Goal: Task Accomplishment & Management: Complete application form

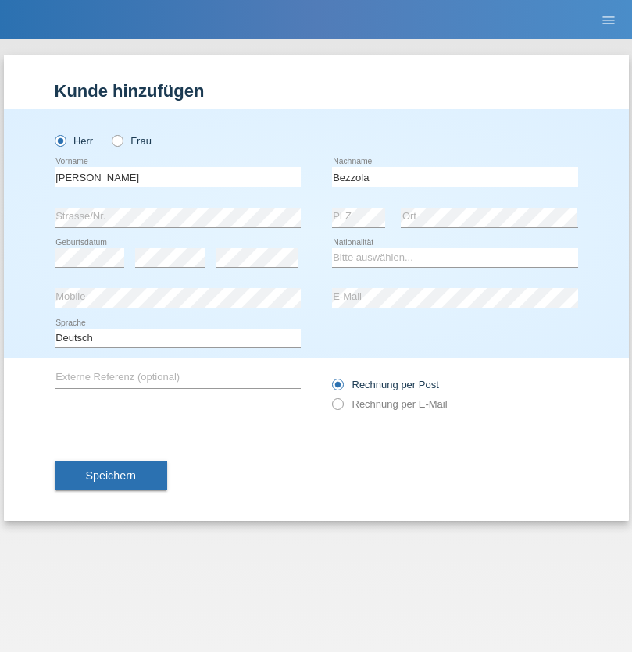
type input "Bezzola"
select select "CH"
radio input "true"
click at [177, 177] on input "text" at bounding box center [178, 177] width 246 height 20
type input "Şeymanur"
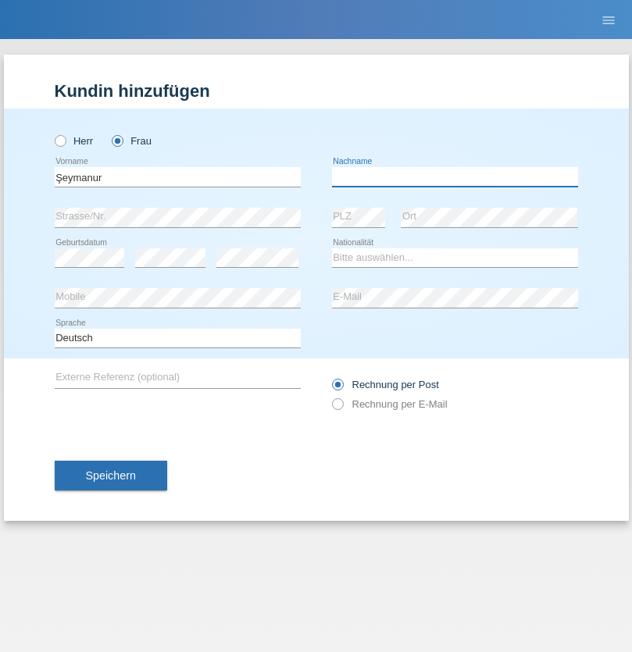
click at [455, 177] on input "text" at bounding box center [455, 177] width 246 height 20
type input "Aydin"
select select "TR"
select select "C"
select select "28"
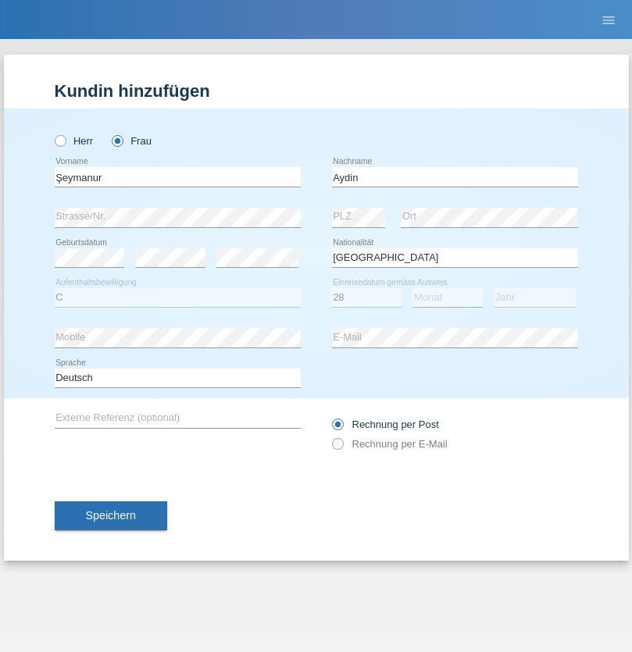
select select "10"
select select "2014"
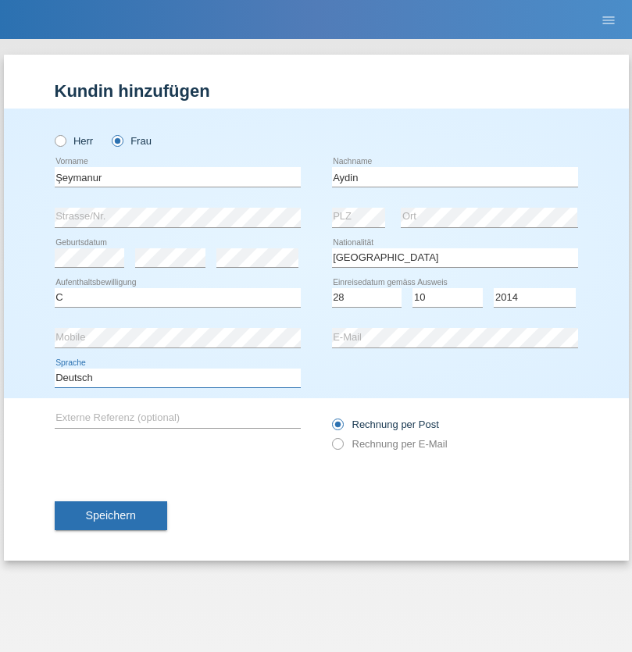
select select "en"
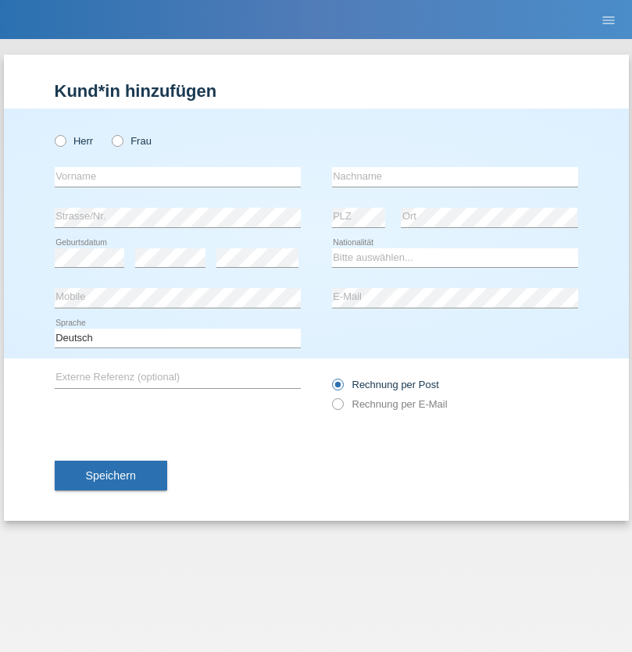
radio input "true"
click at [177, 177] on input "text" at bounding box center [178, 177] width 246 height 20
type input "Nikola"
click at [455, 177] on input "text" at bounding box center [455, 177] width 246 height 20
type input "Kolev"
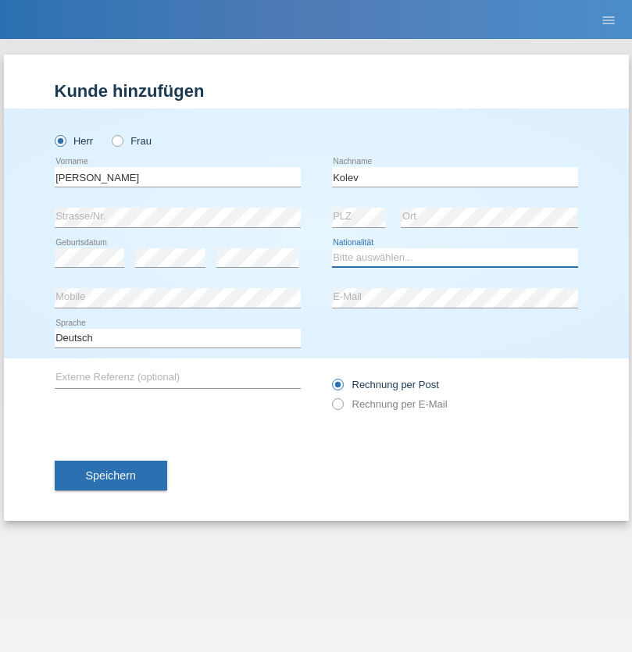
select select "MK"
select select "C"
select select "31"
select select "10"
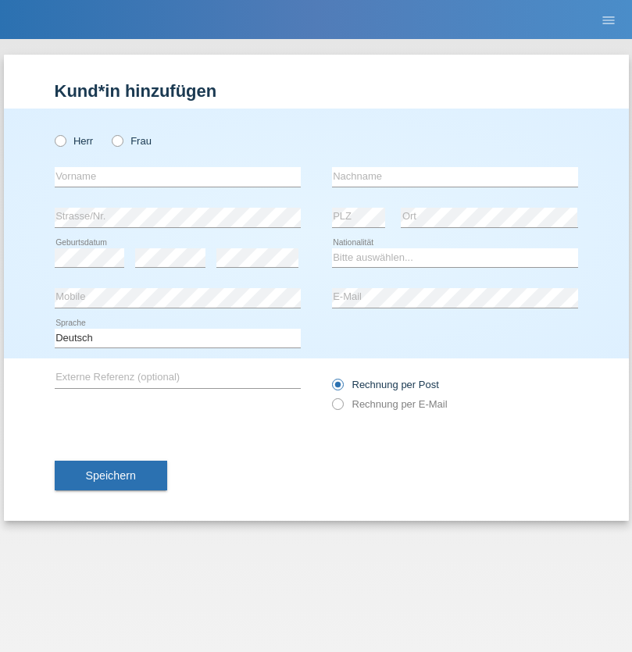
radio input "true"
click at [177, 177] on input "text" at bounding box center [178, 177] width 246 height 20
type input "[PERSON_NAME]"
click at [455, 177] on input "text" at bounding box center [455, 177] width 246 height 20
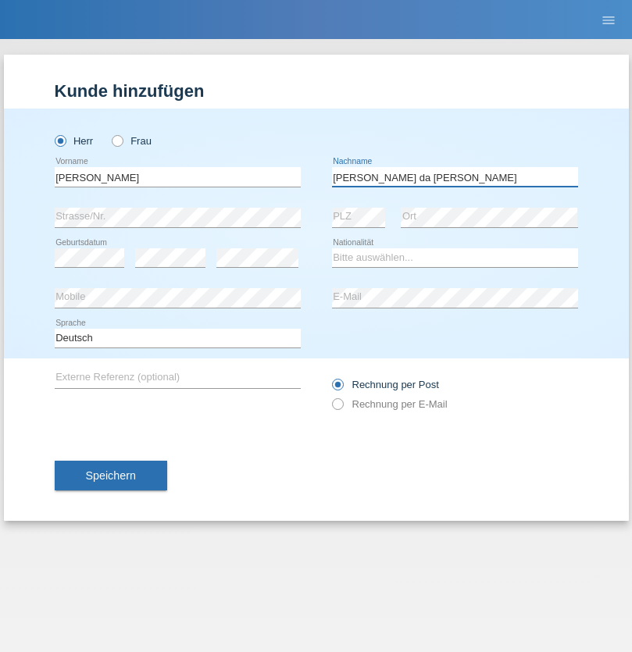
type input "[PERSON_NAME] da [PERSON_NAME]"
select select "PT"
select select "C"
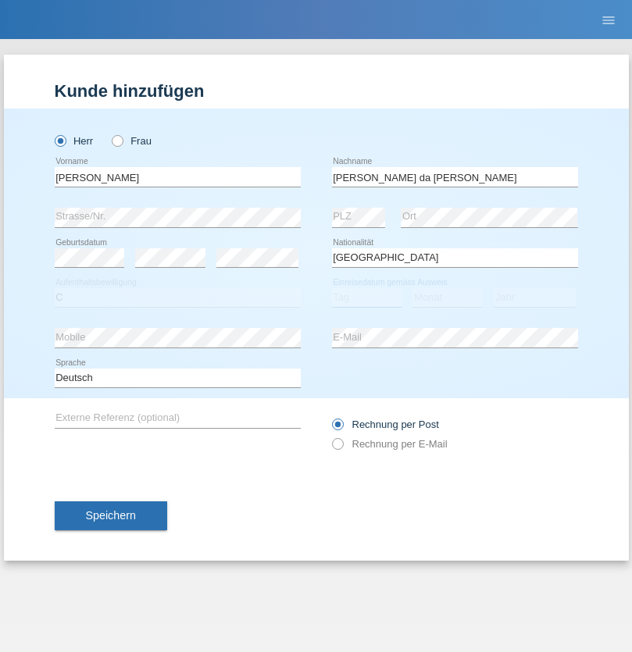
select select "07"
select select "04"
select select "1992"
